Goal: Task Accomplishment & Management: Use online tool/utility

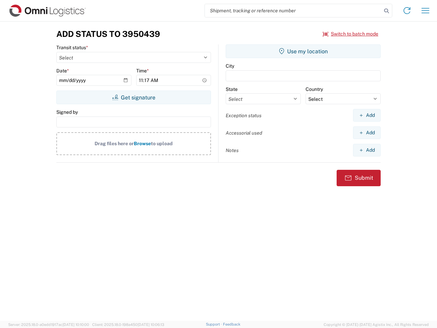
click at [294, 11] on input "search" at bounding box center [293, 10] width 177 height 13
click at [387, 11] on icon at bounding box center [387, 11] width 10 height 10
click at [407, 11] on icon at bounding box center [407, 10] width 11 height 11
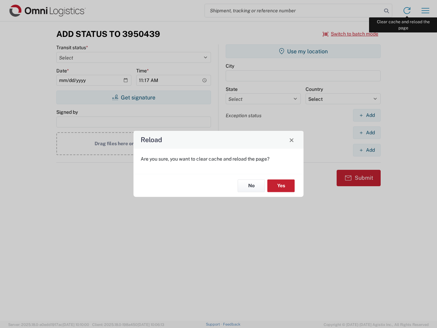
click at [426, 11] on div "Reload Are you sure, you want to clear cache and reload the page? No Yes" at bounding box center [218, 164] width 437 height 328
click at [351, 34] on div "Reload Are you sure, you want to clear cache and reload the page? No Yes" at bounding box center [218, 164] width 437 height 328
click at [134, 97] on div "Reload Are you sure, you want to clear cache and reload the page? No Yes" at bounding box center [218, 164] width 437 height 328
click at [303, 51] on div "Reload Are you sure, you want to clear cache and reload the page? No Yes" at bounding box center [218, 164] width 437 height 328
click at [367, 115] on div "Reload Are you sure, you want to clear cache and reload the page? No Yes" at bounding box center [218, 164] width 437 height 328
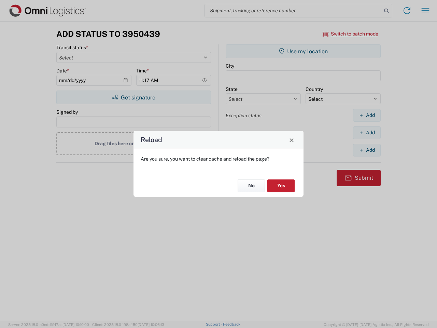
click at [367, 133] on div "Reload Are you sure, you want to clear cache and reload the page? No Yes" at bounding box center [218, 164] width 437 height 328
click at [367, 150] on div "Reload Are you sure, you want to clear cache and reload the page? No Yes" at bounding box center [218, 164] width 437 height 328
